Goal: Task Accomplishment & Management: Use online tool/utility

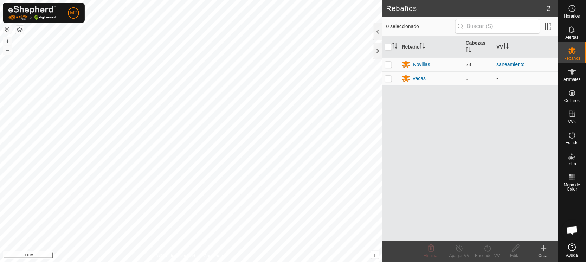
click at [9, 30] on button "button" at bounding box center [7, 29] width 8 height 8
click at [428, 65] on div "Novillas" at bounding box center [421, 64] width 17 height 7
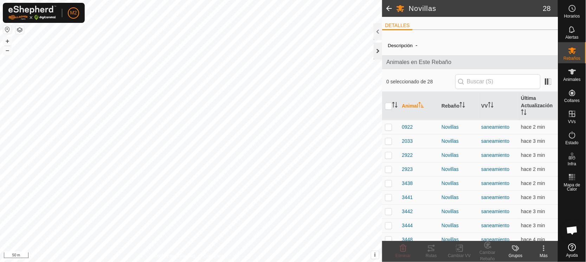
click at [379, 47] on div at bounding box center [378, 51] width 8 height 17
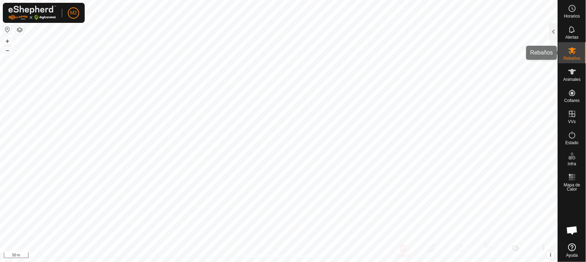
click at [575, 57] on span "Rebaños" at bounding box center [571, 58] width 17 height 4
click at [550, 30] on div at bounding box center [553, 31] width 8 height 17
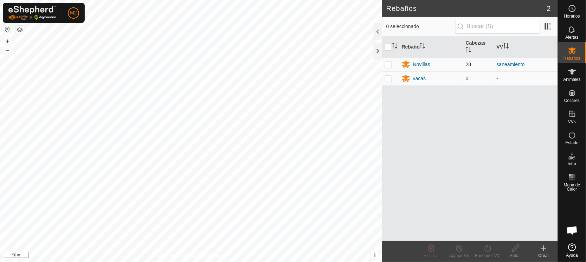
click at [389, 63] on p-checkbox at bounding box center [388, 65] width 7 height 6
checkbox input "true"
click at [485, 250] on icon at bounding box center [487, 248] width 9 height 8
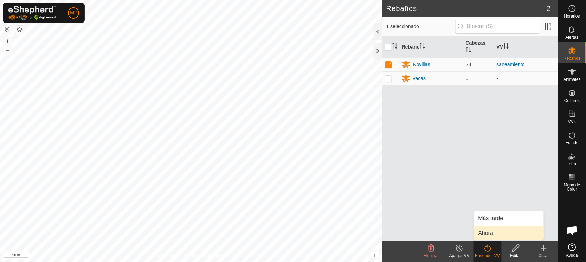
click at [482, 231] on link "Ahora" at bounding box center [509, 233] width 70 height 14
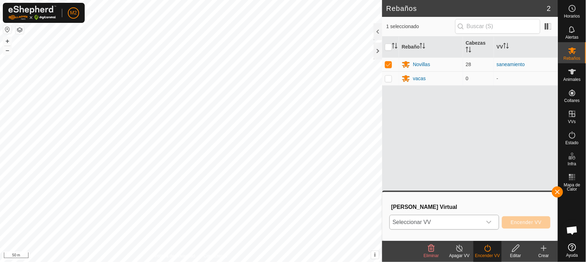
click at [422, 223] on span "Seleccionar VV" at bounding box center [436, 222] width 92 height 14
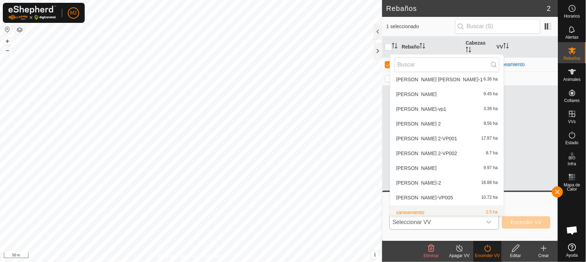
scroll to position [170, 0]
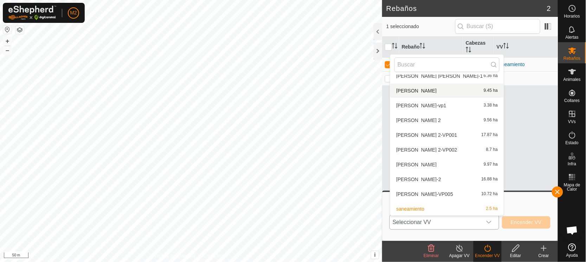
click at [429, 86] on li "[PERSON_NAME] 9.45 ha" at bounding box center [447, 91] width 114 height 14
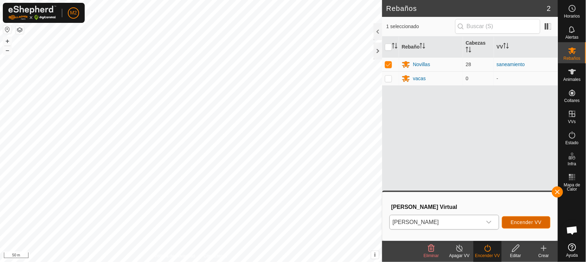
click at [517, 222] on span "Encender VV" at bounding box center [526, 222] width 31 height 6
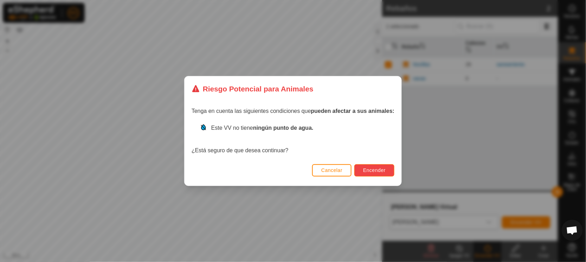
click at [380, 170] on span "Encender" at bounding box center [374, 170] width 22 height 6
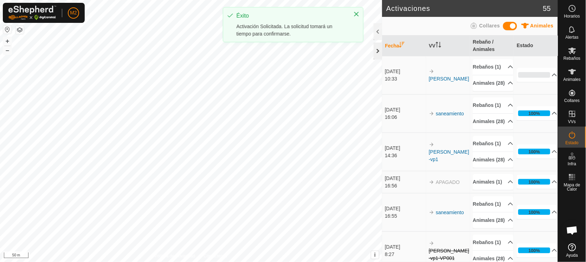
click at [378, 49] on div at bounding box center [378, 51] width 8 height 17
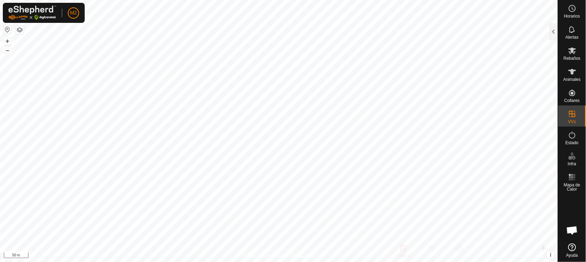
checkbox input "true"
checkbox input "false"
checkbox input "true"
